Goal: Find specific page/section: Find specific page/section

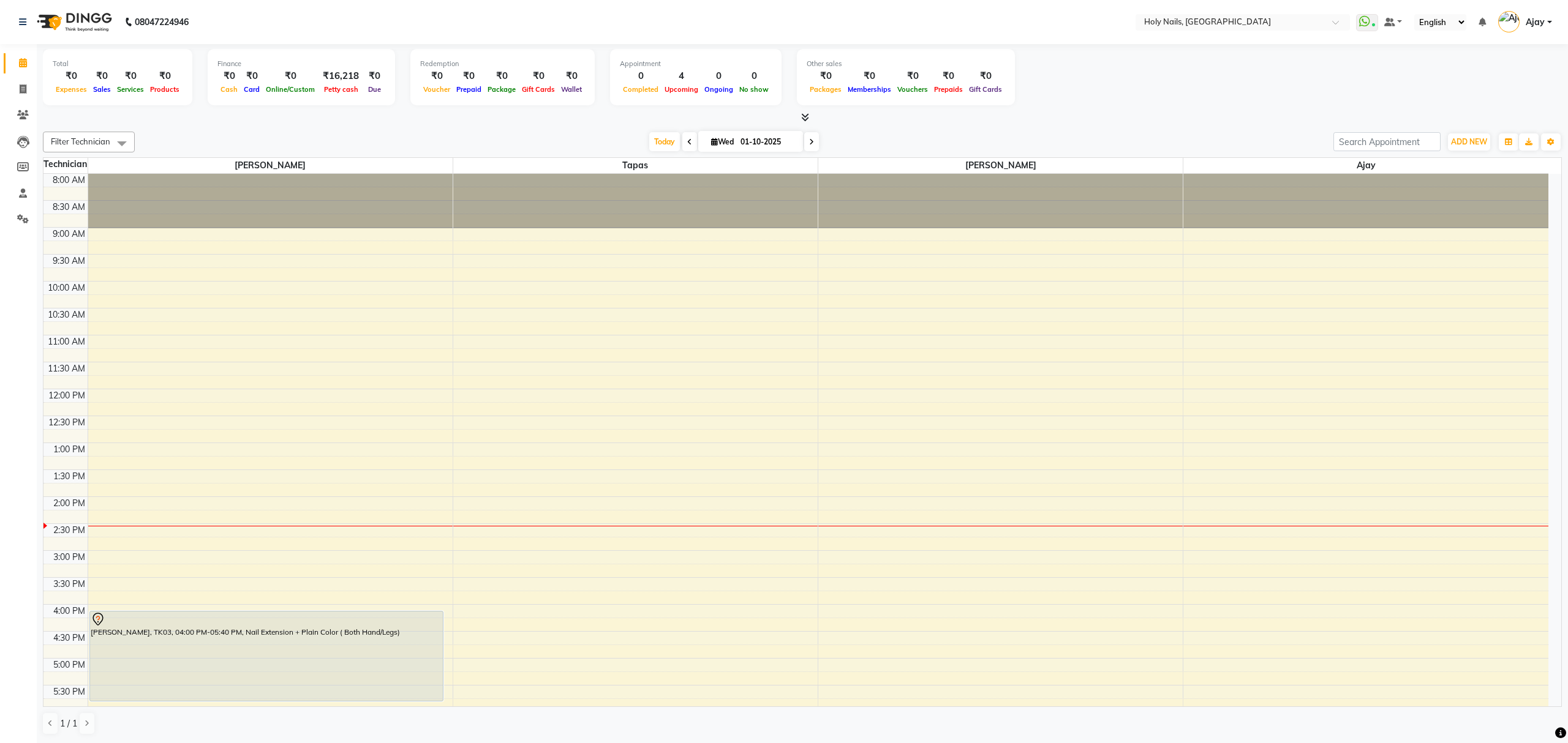
scroll to position [178, 0]
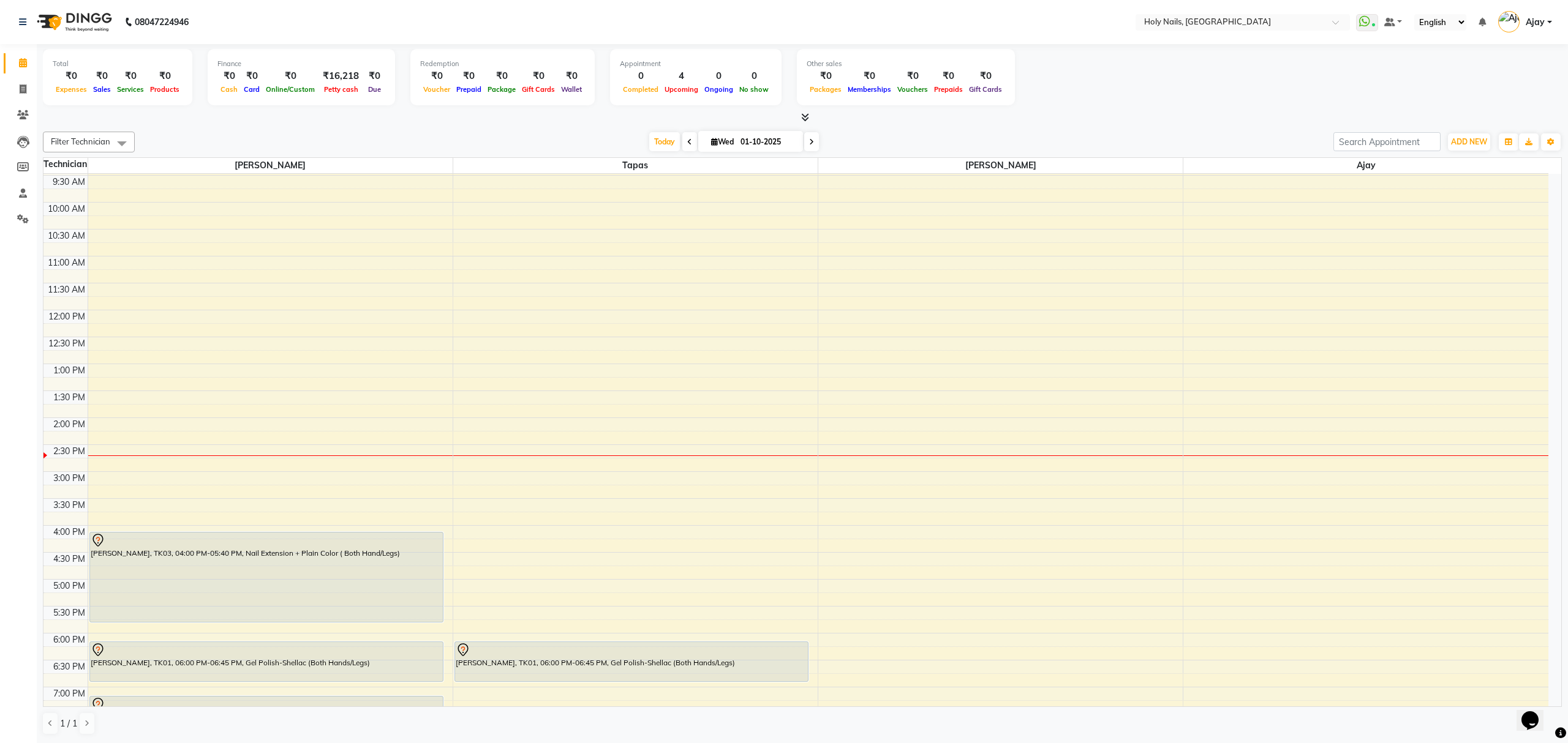
scroll to position [178, 0]
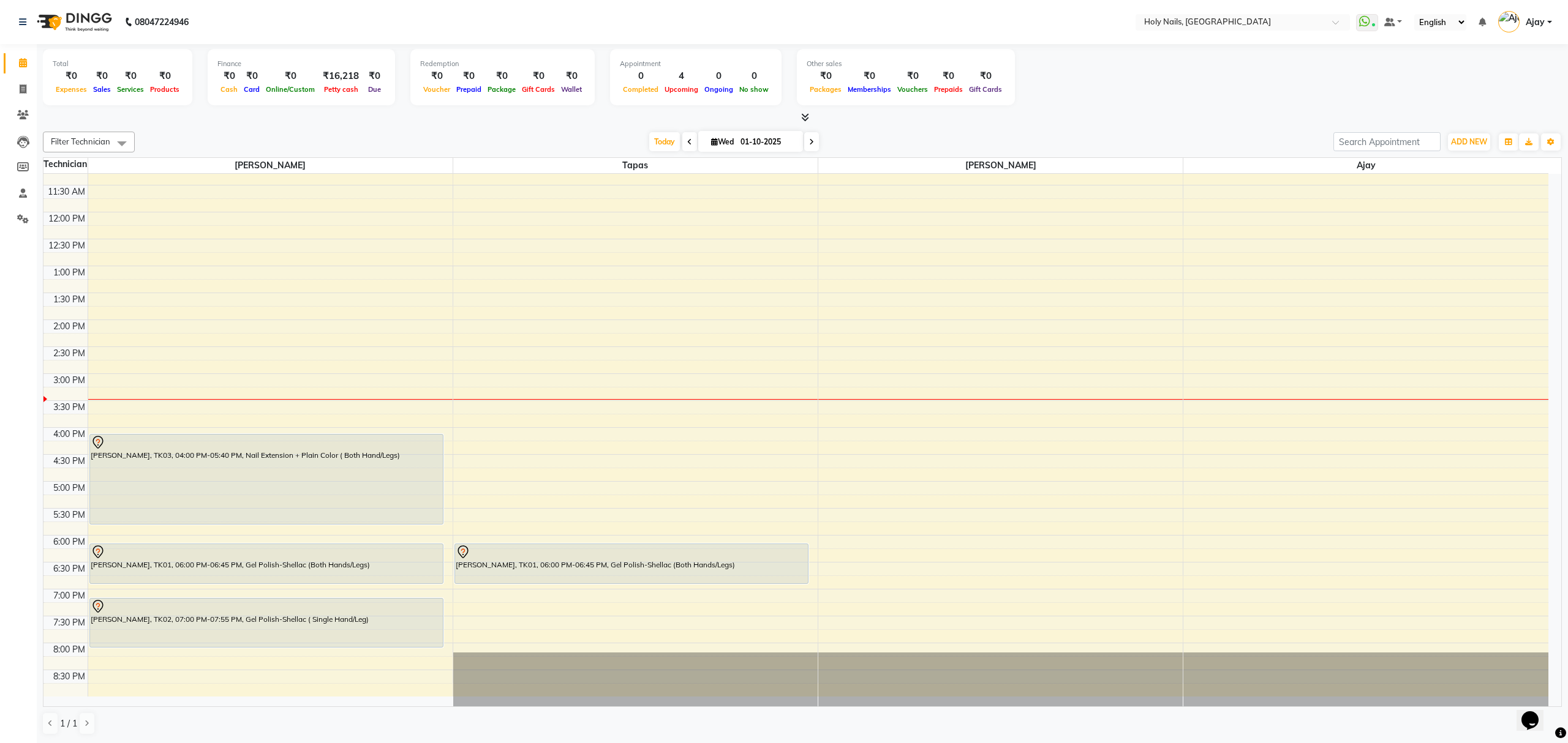
scroll to position [178, 0]
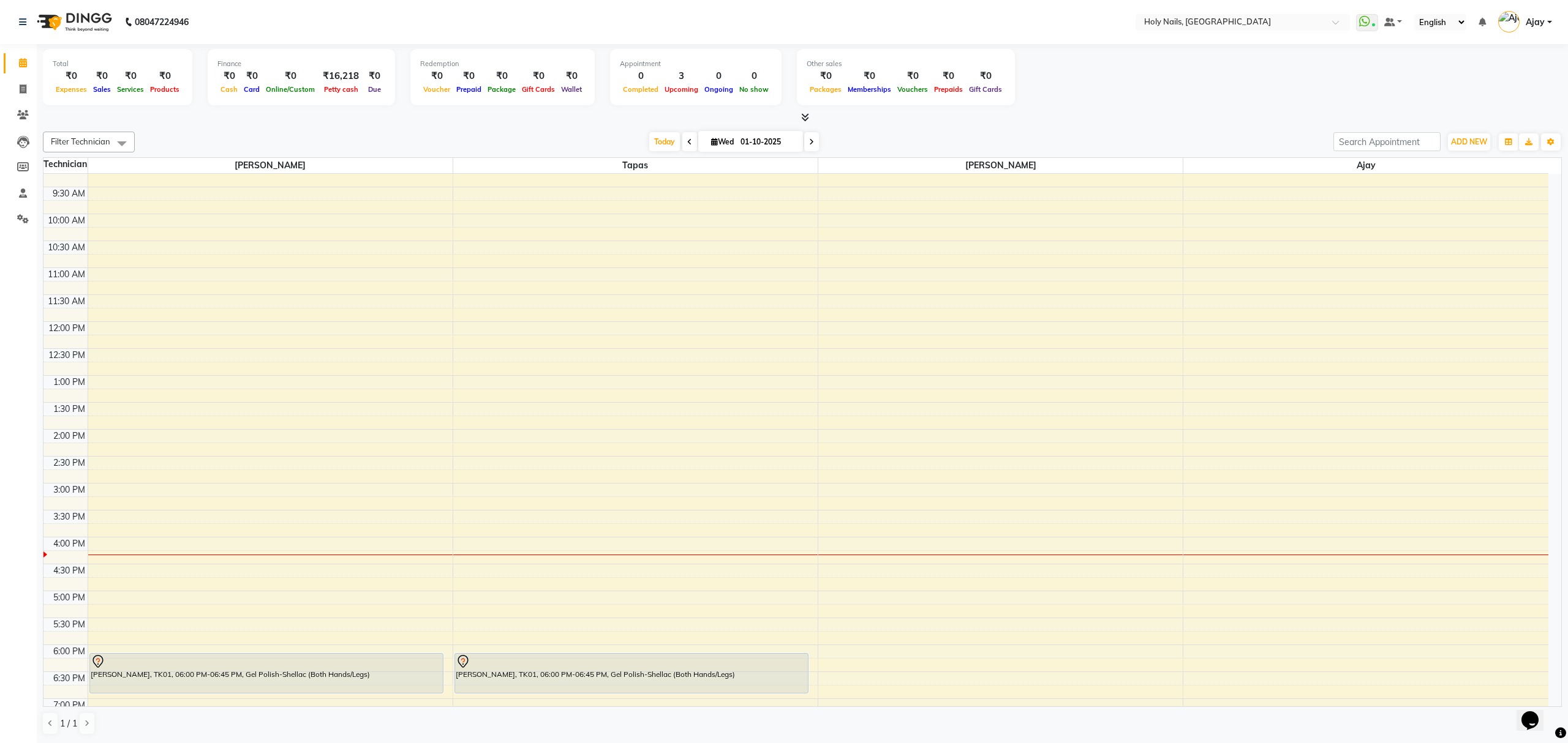
scroll to position [178, 0]
